Goal: Information Seeking & Learning: Find specific fact

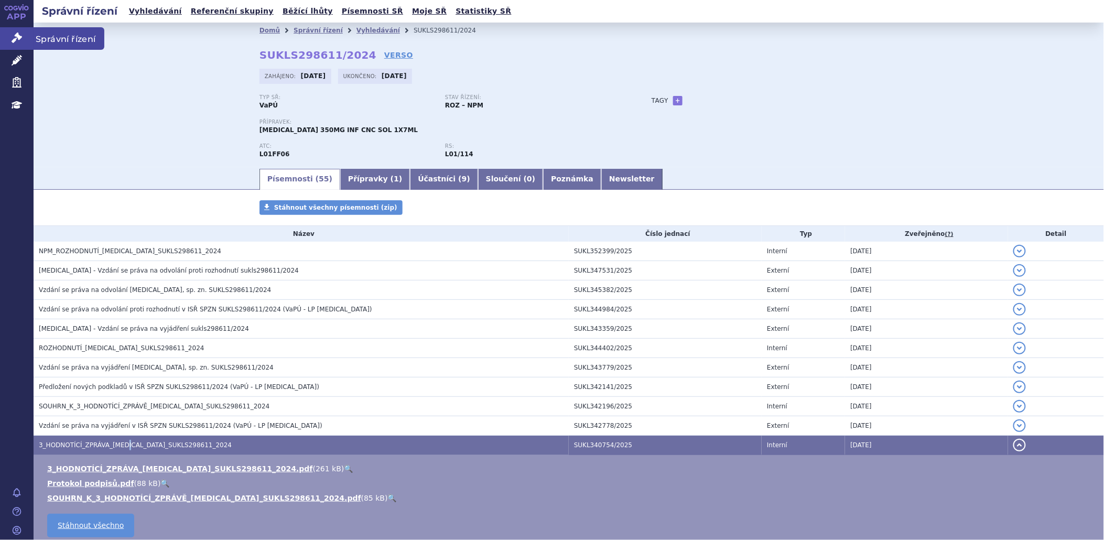
scroll to position [58, 0]
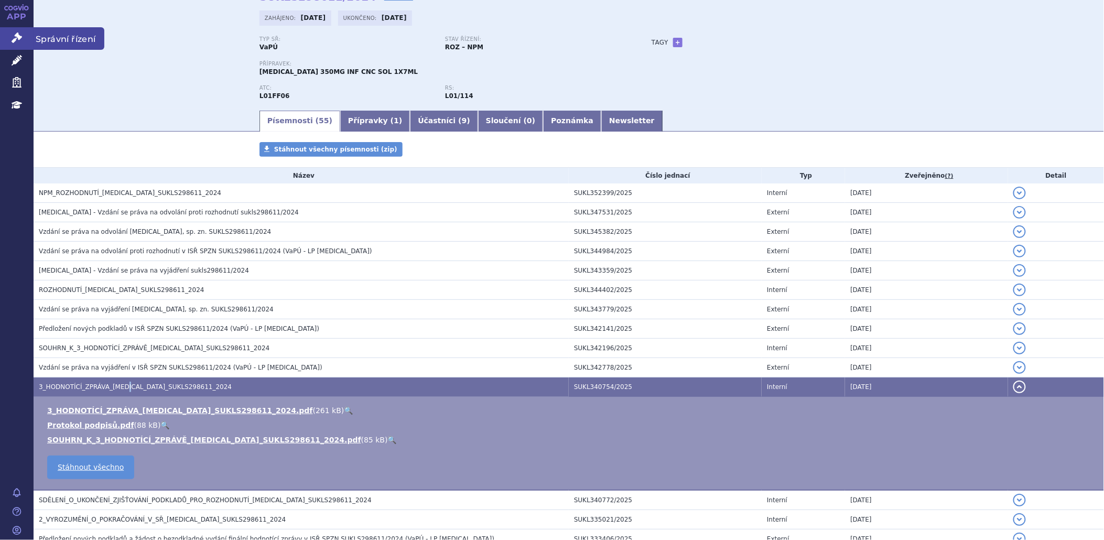
click at [7, 32] on link "Správní řízení" at bounding box center [17, 38] width 34 height 22
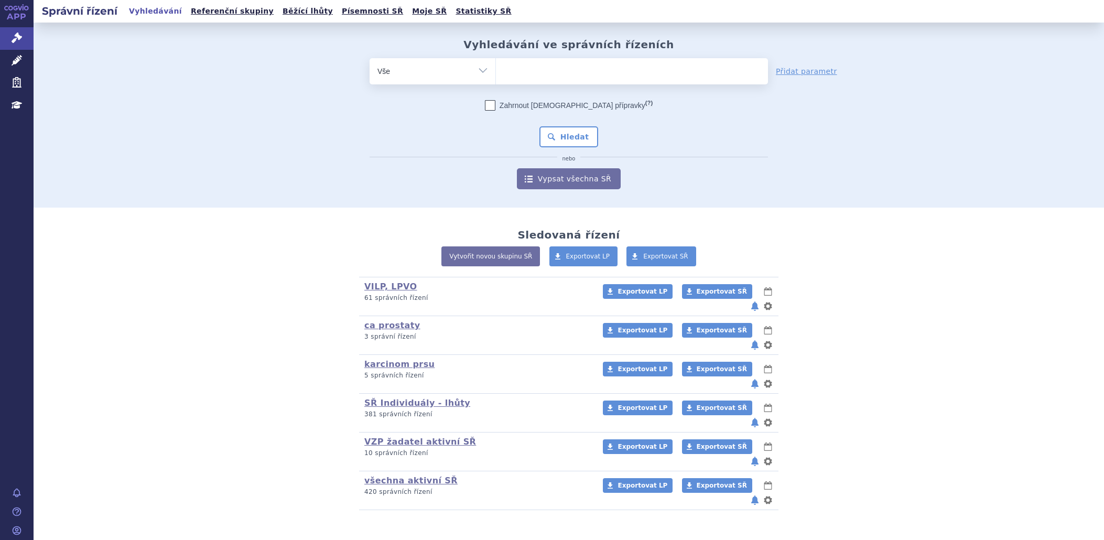
click at [564, 77] on ul at bounding box center [632, 69] width 272 height 22
click at [496, 77] on select at bounding box center [495, 71] width 1 height 26
type input "da"
type input "dar"
type input "darz"
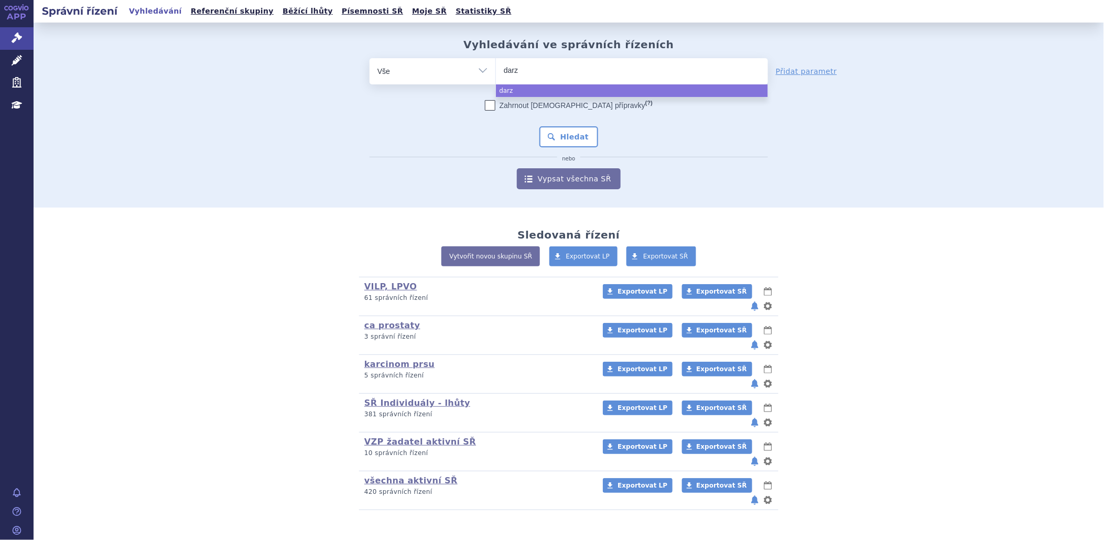
type input "darza"
type input "darzale"
type input "darzalex"
select select "darzalex"
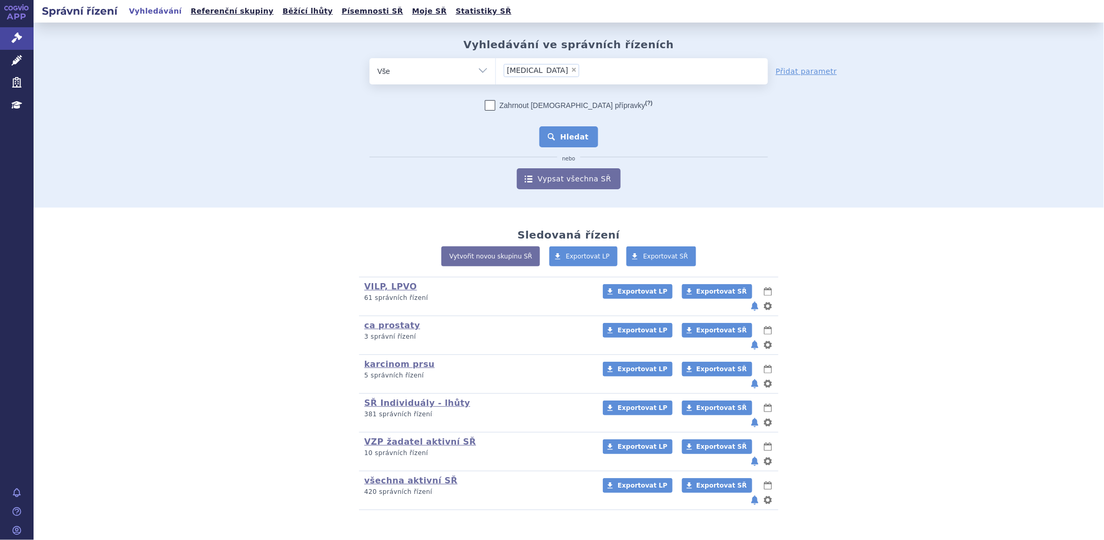
click at [559, 143] on button "Hledat" at bounding box center [568, 136] width 59 height 21
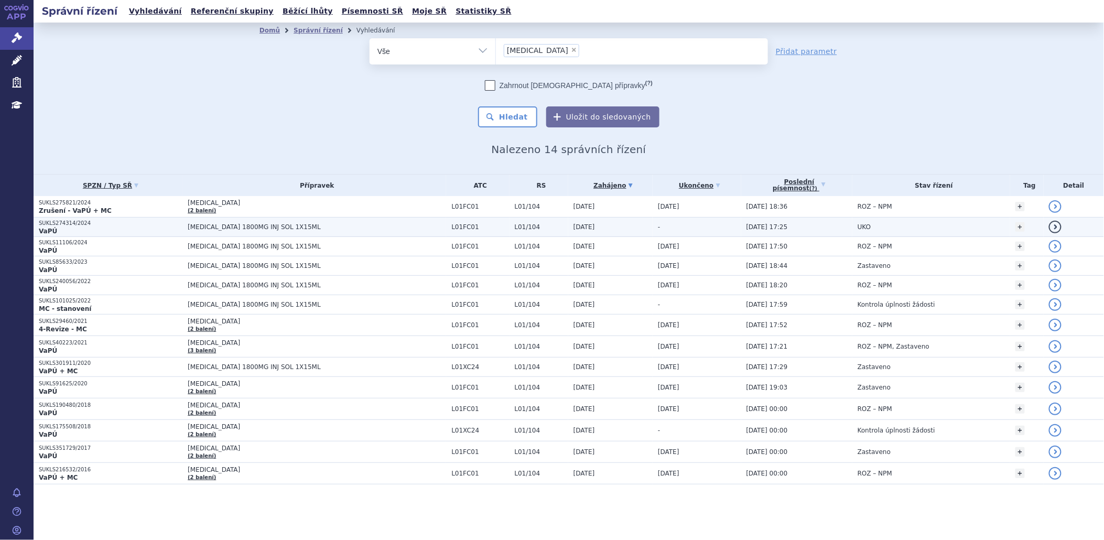
click at [60, 234] on p "VaPÚ" at bounding box center [111, 231] width 144 height 8
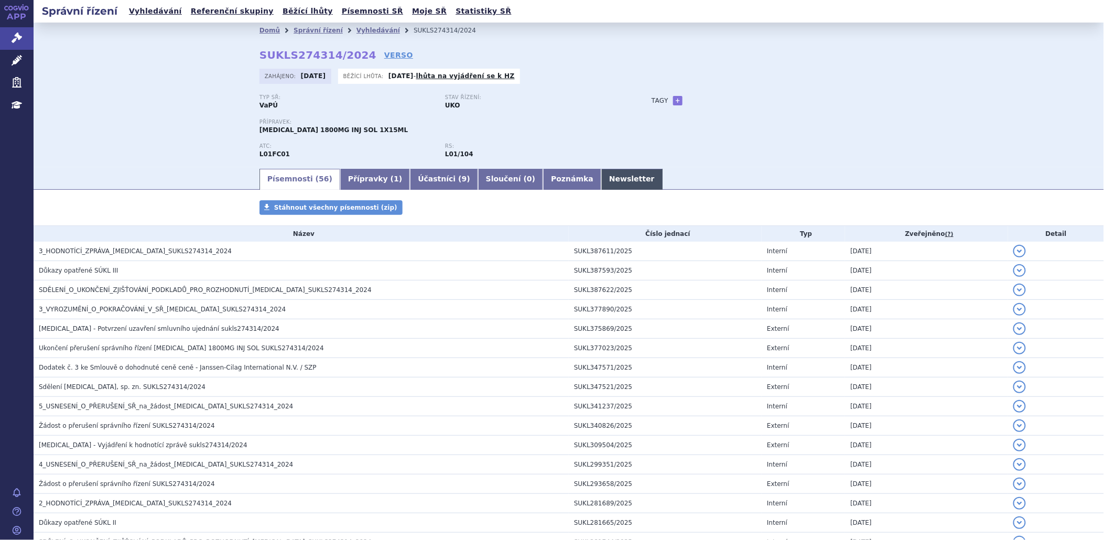
click at [601, 186] on link "Newsletter" at bounding box center [631, 179] width 61 height 21
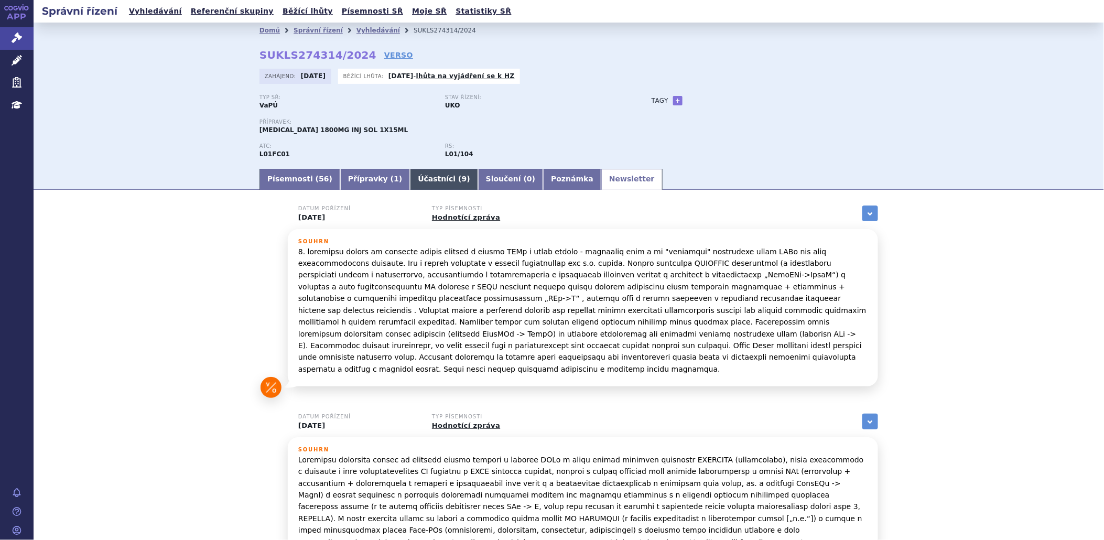
click at [410, 180] on link "Účastníci ( 9 )" at bounding box center [444, 179] width 68 height 21
